Goal: Find specific page/section: Find specific page/section

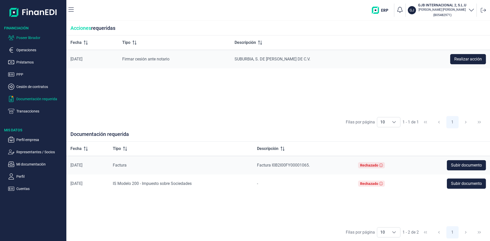
click at [40, 38] on p "Poseer librador" at bounding box center [40, 38] width 48 height 6
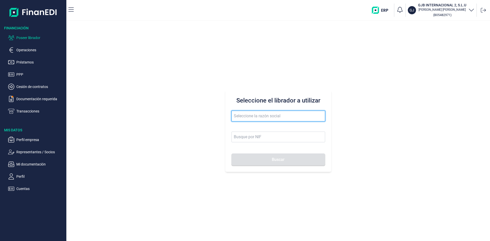
click at [247, 114] on input "text" at bounding box center [278, 116] width 94 height 11
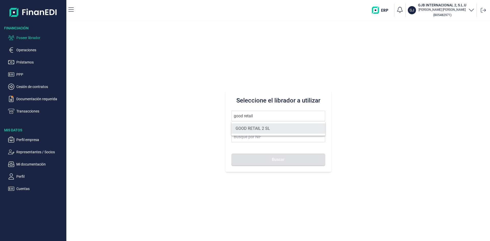
click at [258, 126] on li "GOOD RETAIL 2 SL" at bounding box center [278, 128] width 94 height 10
type input "GOOD RETAIL 2 SL"
type input "B05482914"
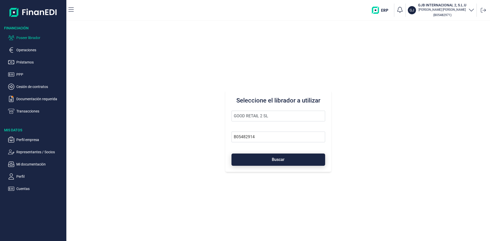
click at [272, 161] on span "Buscar" at bounding box center [278, 160] width 13 height 4
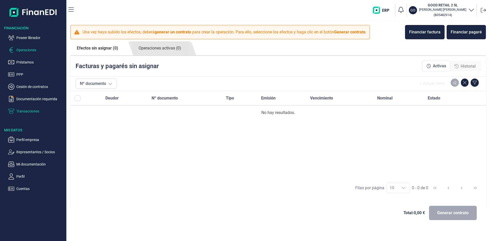
click at [26, 110] on p "Transacciones" at bounding box center [40, 111] width 48 height 6
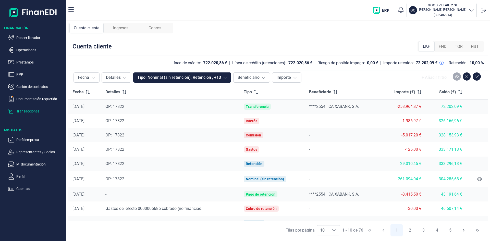
click at [124, 30] on span "Ingresos" at bounding box center [120, 28] width 15 height 6
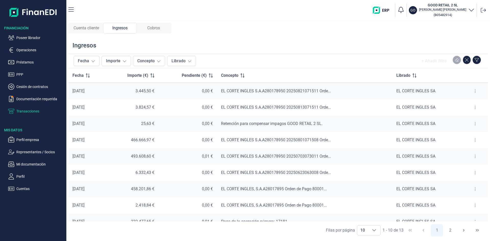
click at [155, 28] on span "Cobros" at bounding box center [153, 28] width 13 height 6
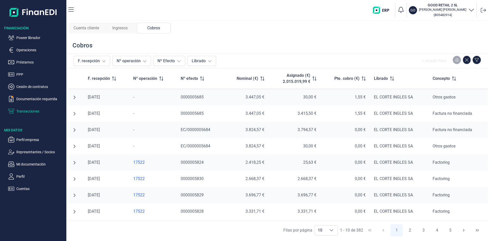
click at [128, 27] on span "Ingresos" at bounding box center [119, 28] width 15 height 6
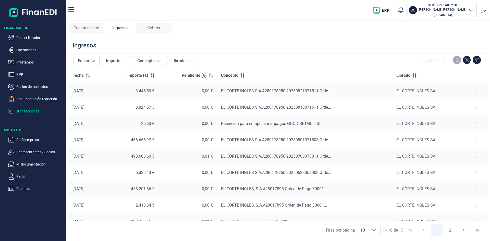
click at [83, 29] on span "Cuenta cliente" at bounding box center [86, 28] width 26 height 6
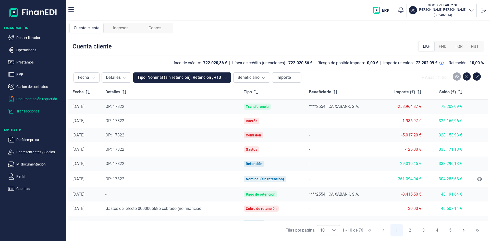
click at [32, 101] on p "Documentación requerida" at bounding box center [40, 99] width 48 height 6
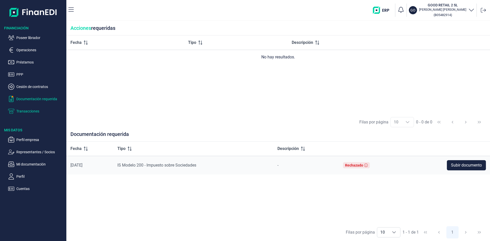
click at [31, 111] on p "Transacciones" at bounding box center [40, 111] width 48 height 6
